Goal: Information Seeking & Learning: Learn about a topic

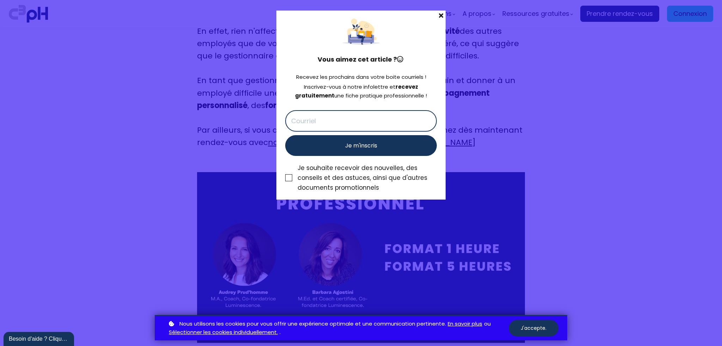
scroll to position [3748, 0]
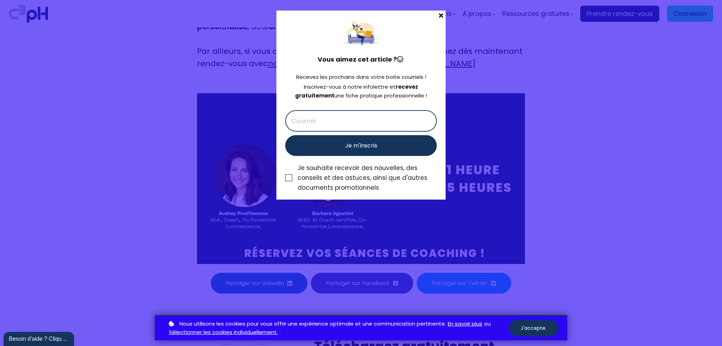
click at [442, 14] on span at bounding box center [440, 16] width 9 height 10
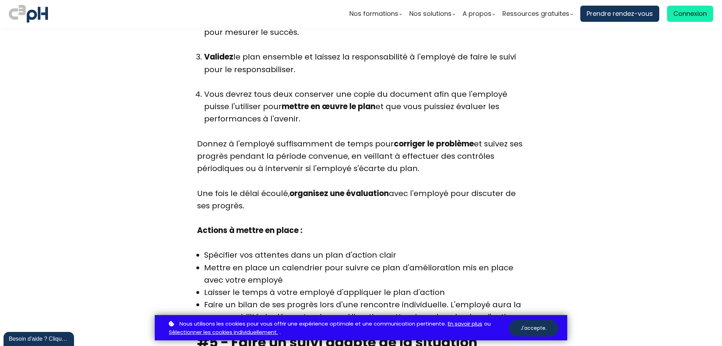
scroll to position [2832, 0]
